Goal: Task Accomplishment & Management: Use online tool/utility

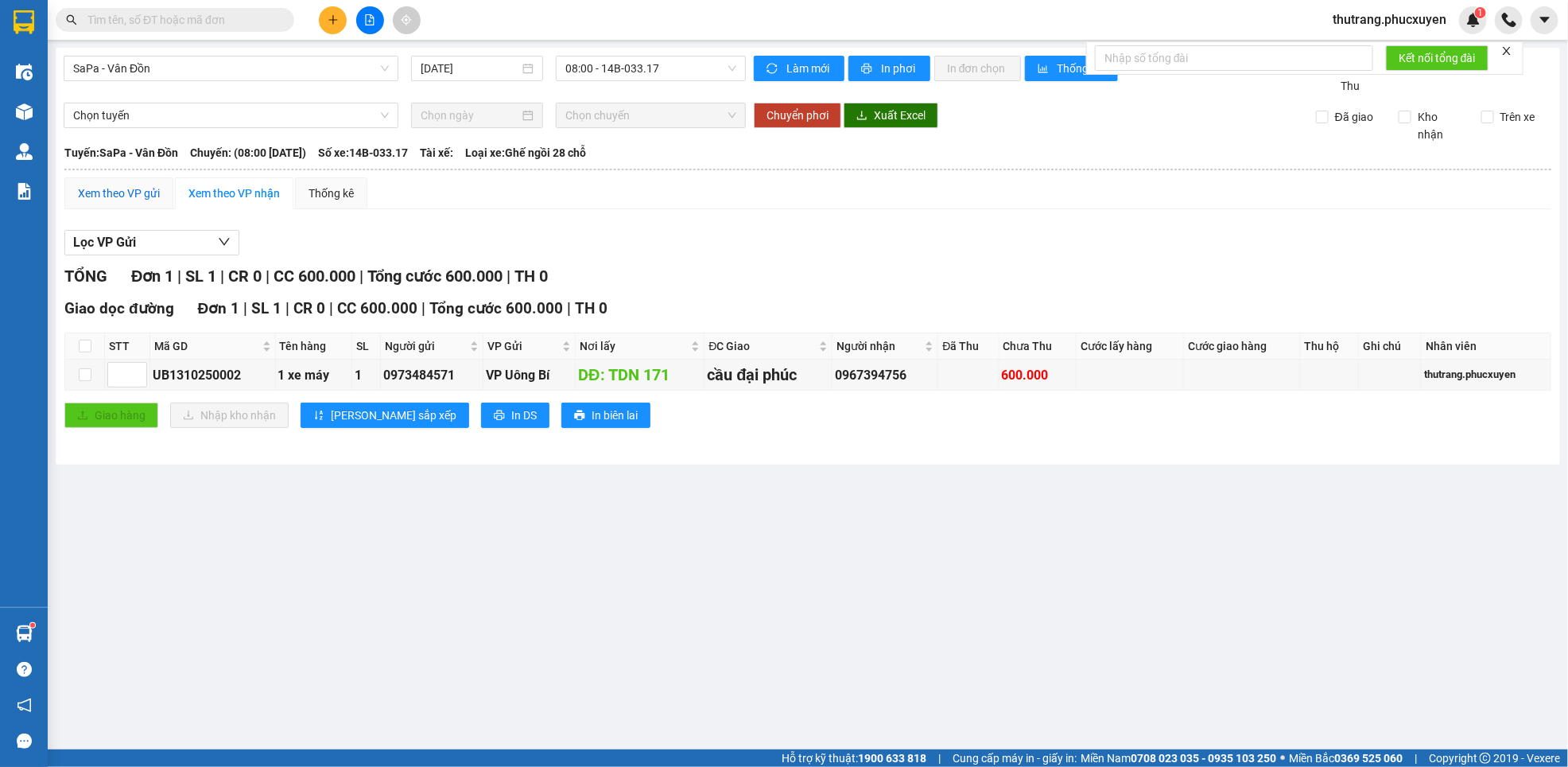
click at [136, 200] on div "Xem theo VP gửi" at bounding box center [119, 193] width 82 height 18
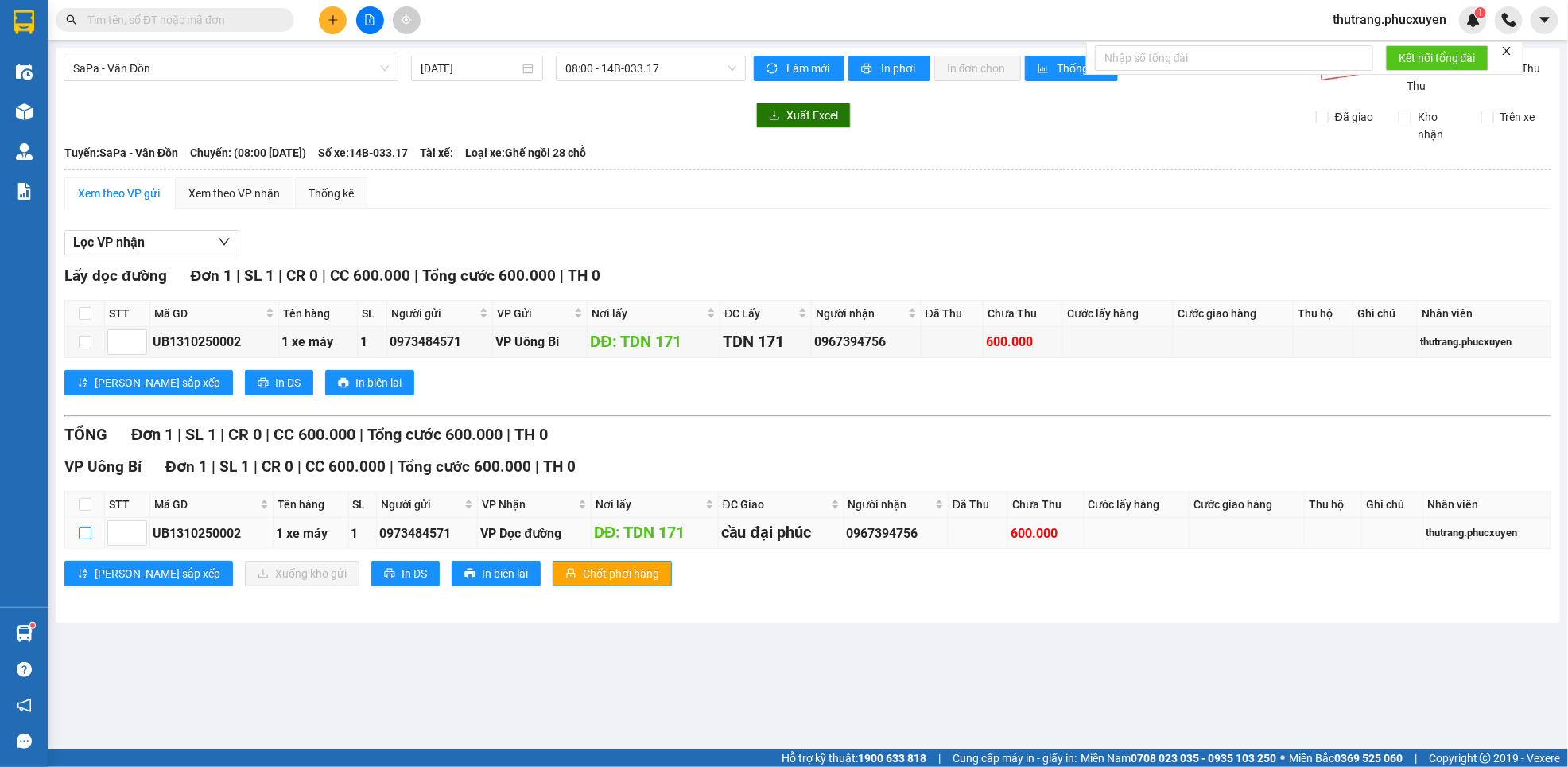
click at [80, 530] on label at bounding box center [85, 533] width 13 height 18
click at [80, 530] on input "checkbox" at bounding box center [85, 533] width 13 height 13
checkbox input "true"
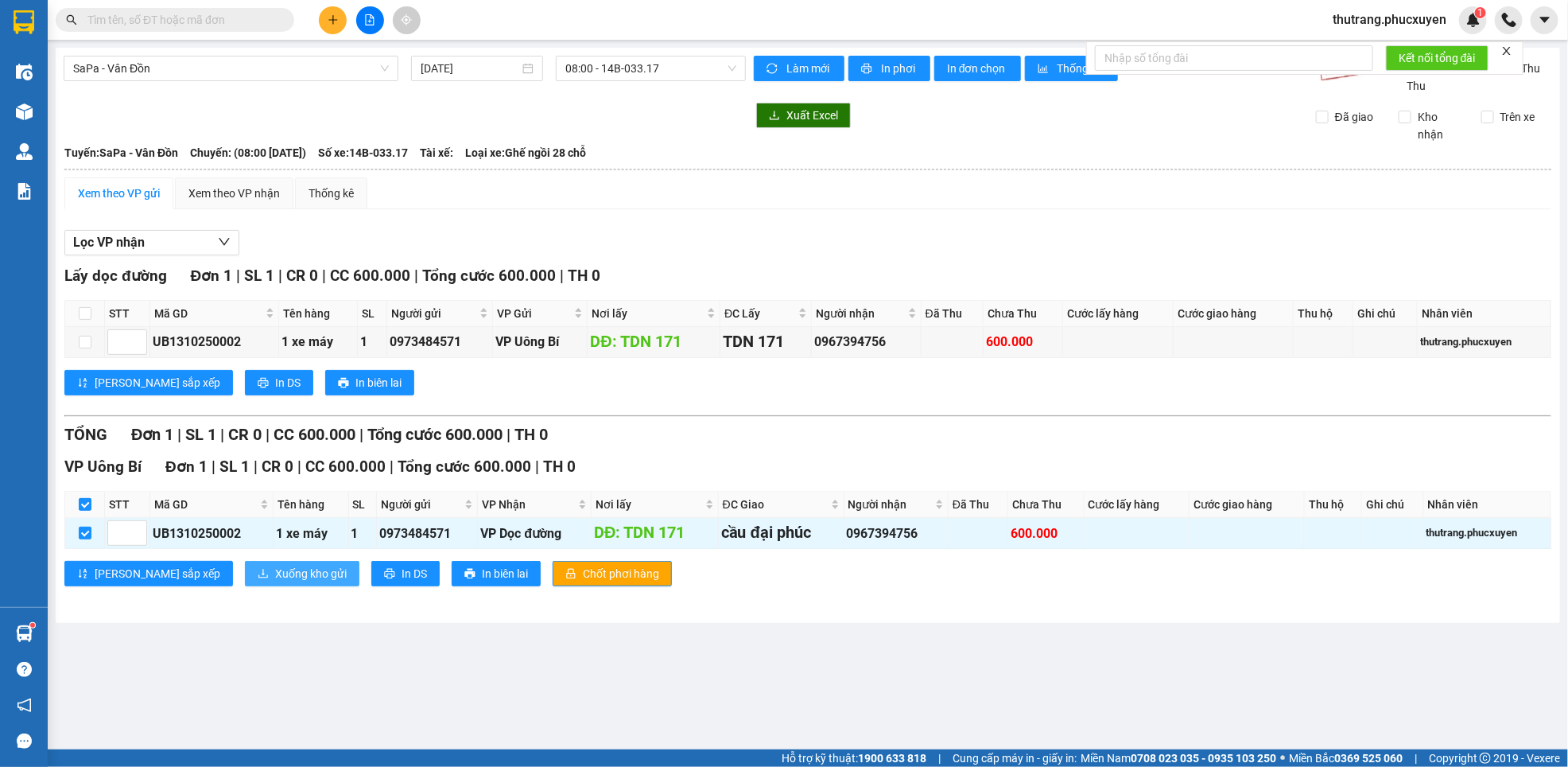
click at [275, 576] on span "Xuống kho gửi" at bounding box center [311, 574] width 72 height 18
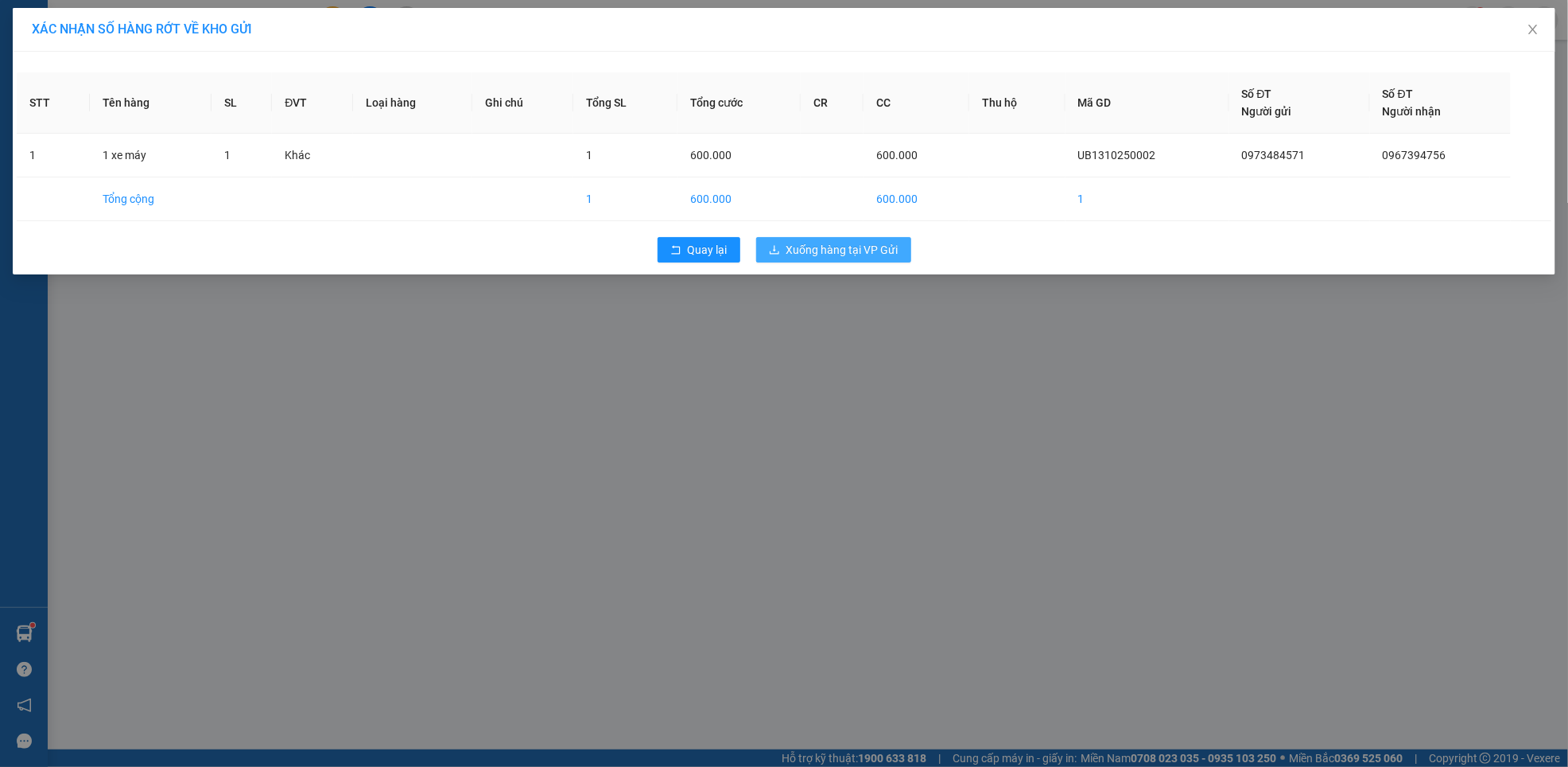
click at [835, 251] on span "Xuống hàng tại VP Gửi" at bounding box center [842, 250] width 112 height 18
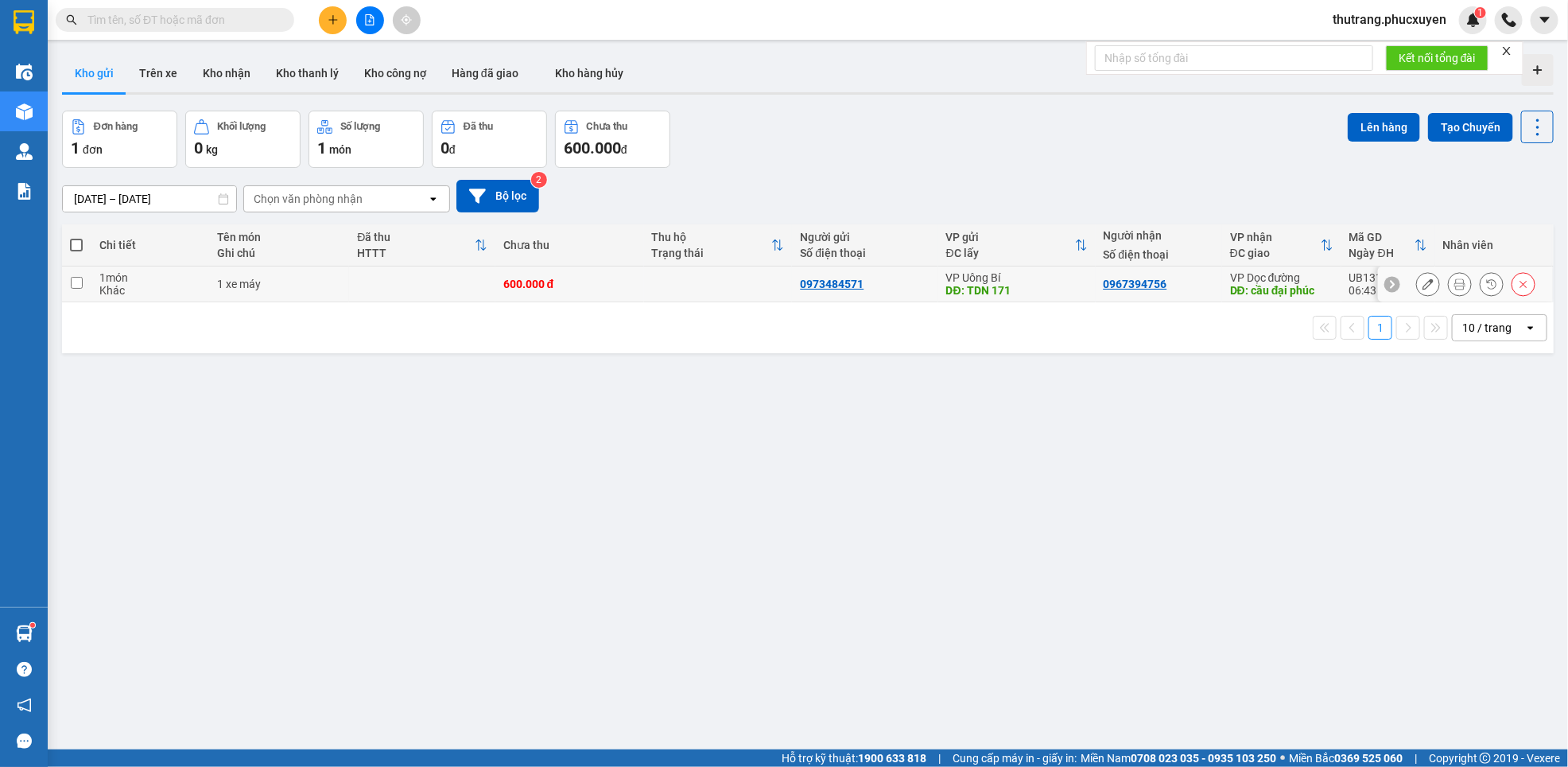
click at [1518, 287] on icon at bounding box center [1523, 284] width 11 height 11
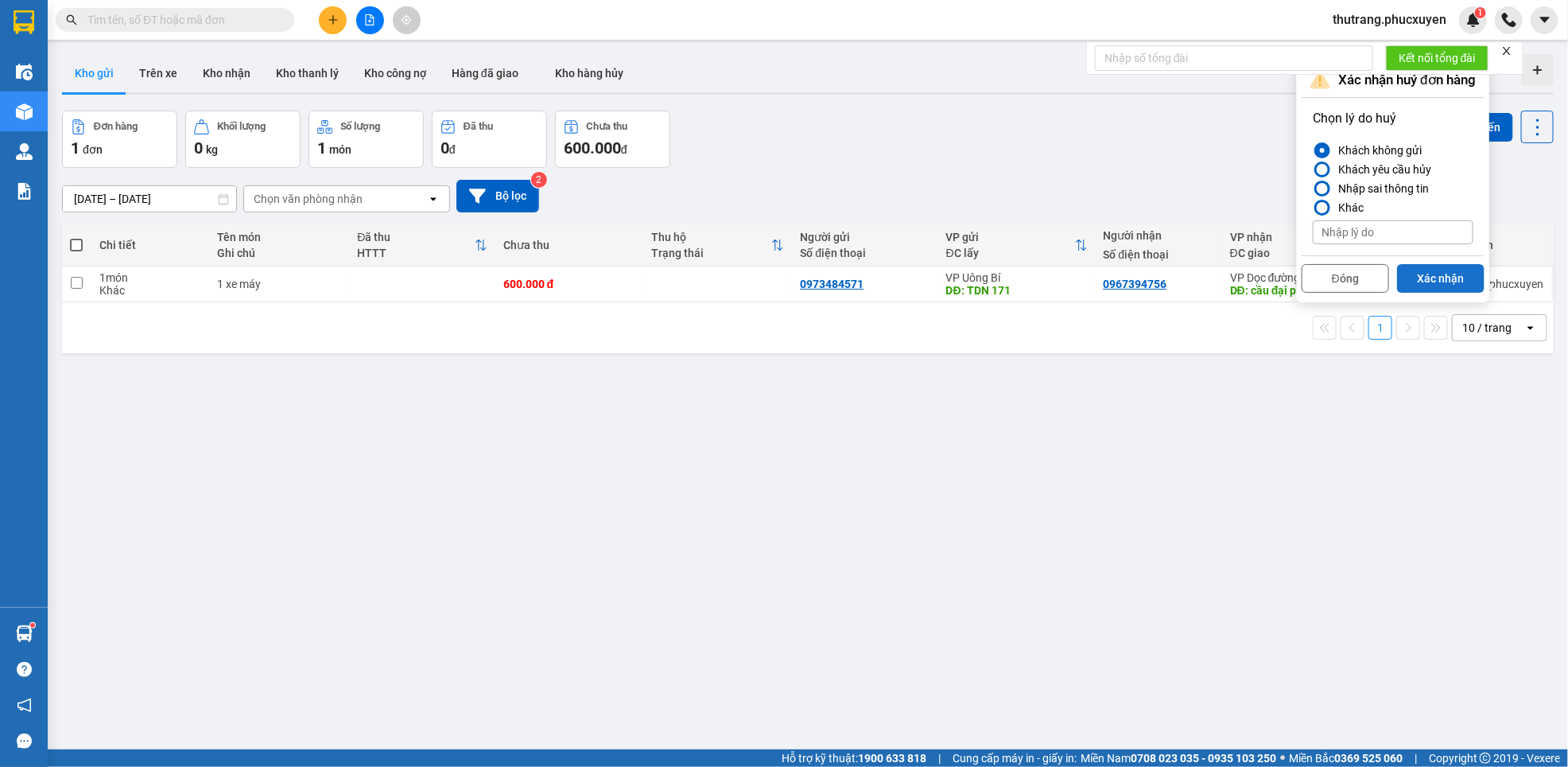
click at [1422, 277] on button "Xác nhận" at bounding box center [1441, 278] width 88 height 29
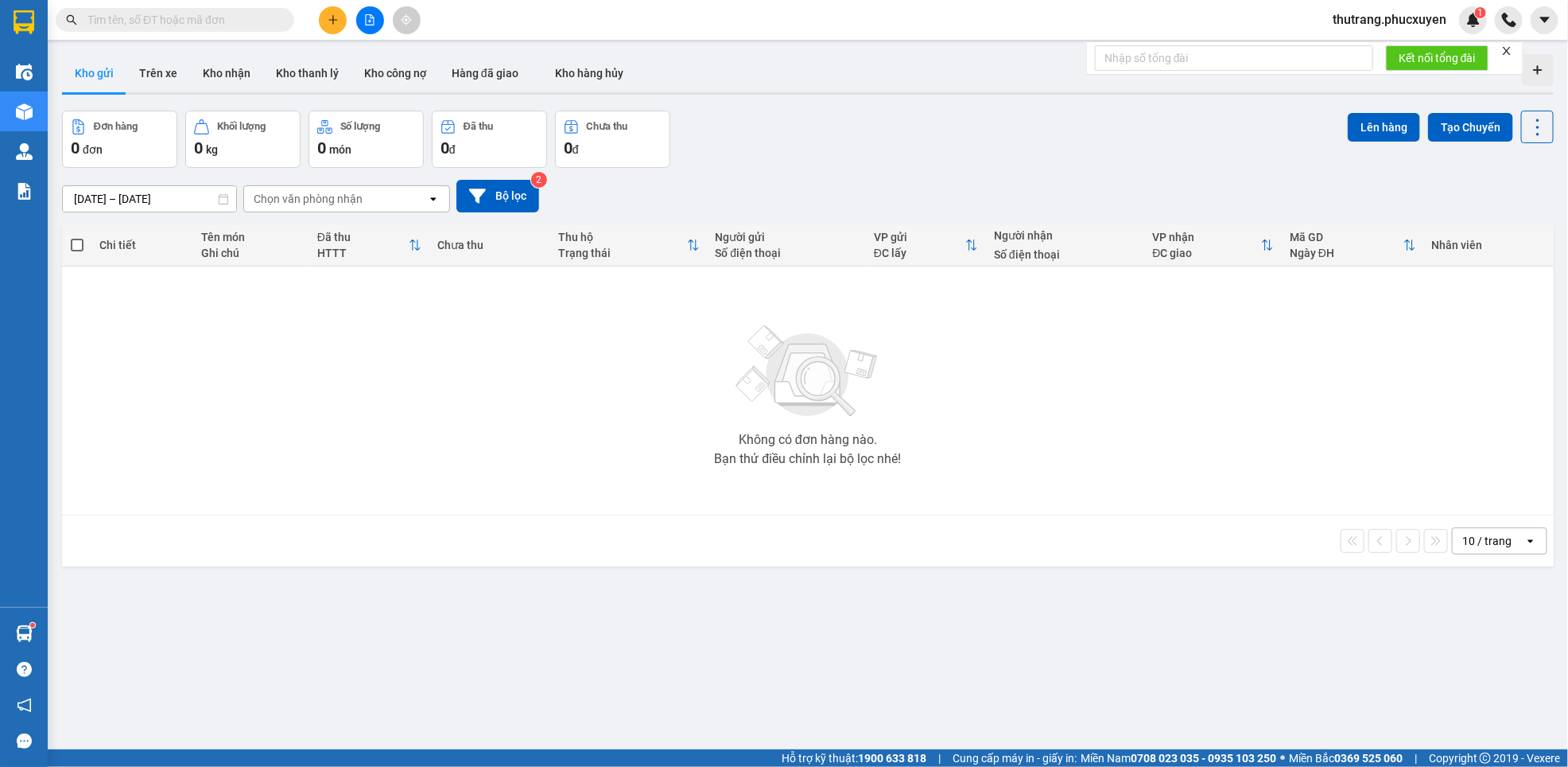
click at [43, 633] on div "Hàng sắp về" at bounding box center [23, 634] width 47 height 36
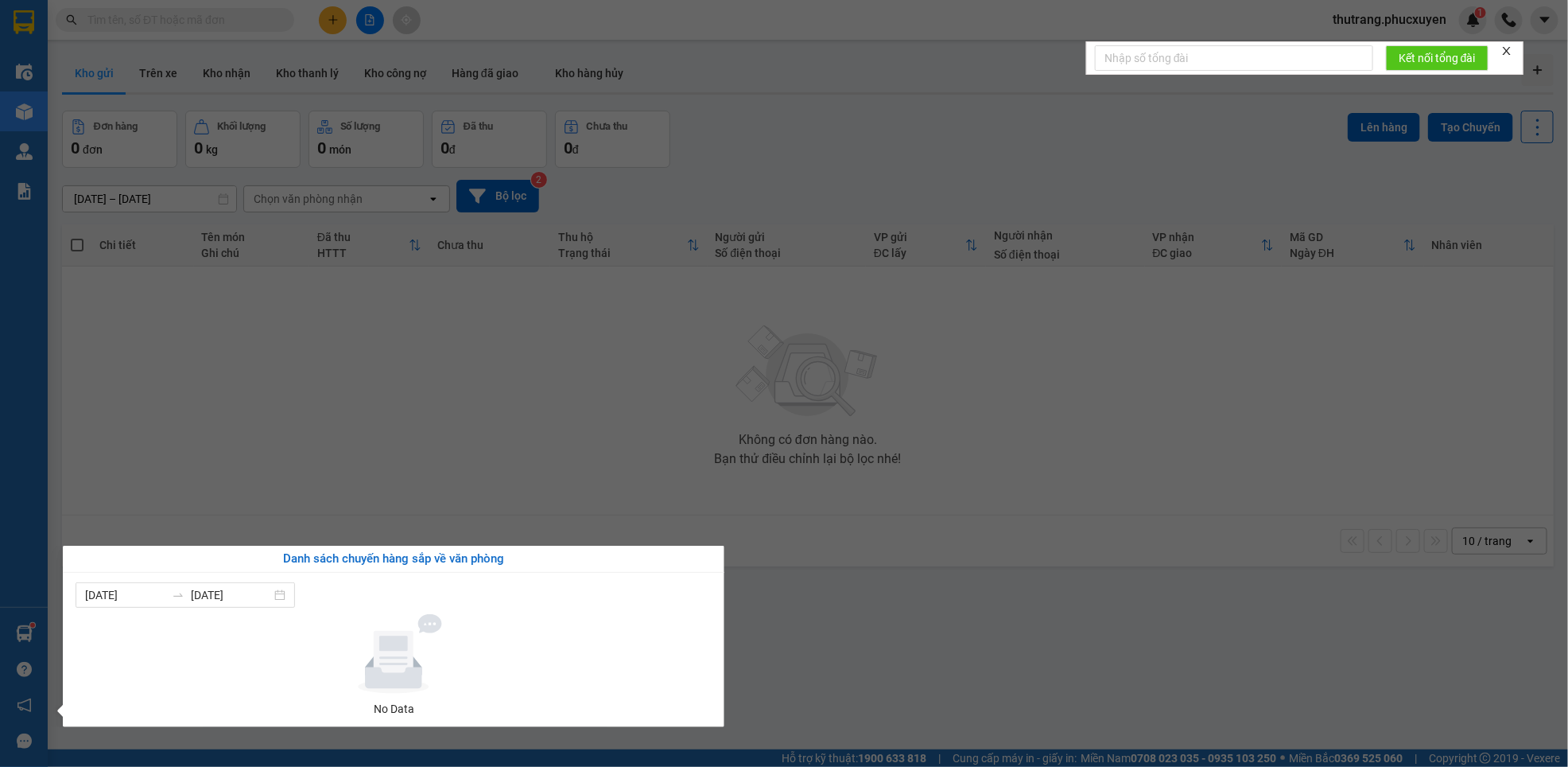
click at [771, 645] on section "Kết quả tìm kiếm ( 0 ) Bộ lọc No Data thutrang.phucxuyen 1 Điều hành xe Kho hàn…" at bounding box center [784, 383] width 1568 height 767
